Goal: Navigation & Orientation: Find specific page/section

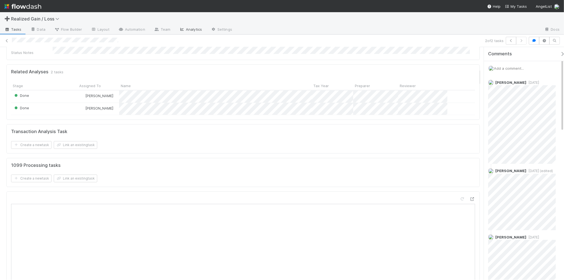
scroll to position [277, 0]
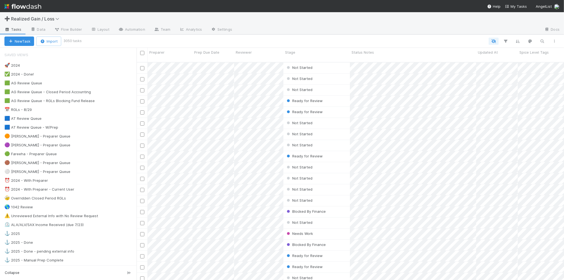
scroll to position [217, 422]
